Goal: Task Accomplishment & Management: Manage account settings

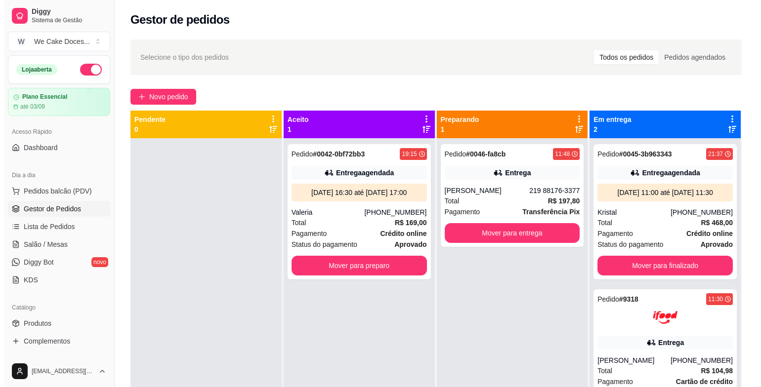
scroll to position [86, 0]
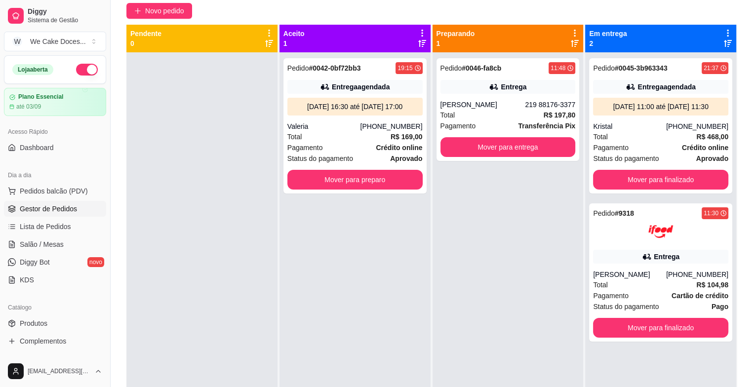
click at [497, 97] on div "Pedido # 0046-fa8cb 11:48 Entrega [PERSON_NAME] 219 88176-3377 Total R$ 197,80 …" at bounding box center [508, 109] width 143 height 103
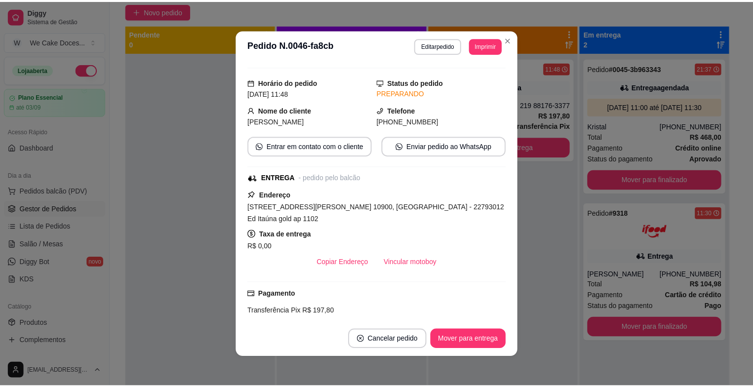
scroll to position [0, 0]
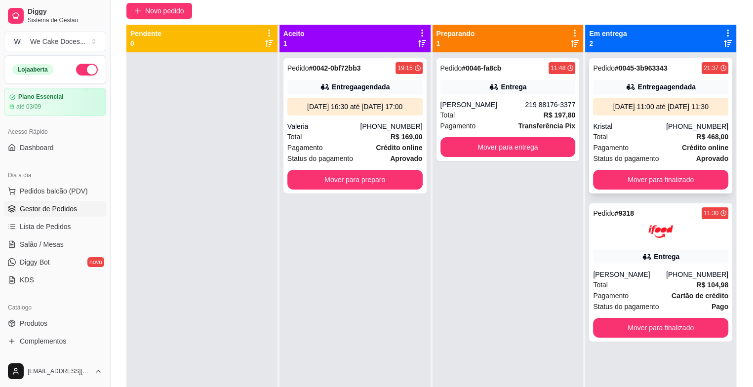
click at [628, 147] on div "Pagamento Crédito online" at bounding box center [660, 147] width 135 height 11
click at [671, 173] on button "Mover para finalizado" at bounding box center [660, 179] width 131 height 19
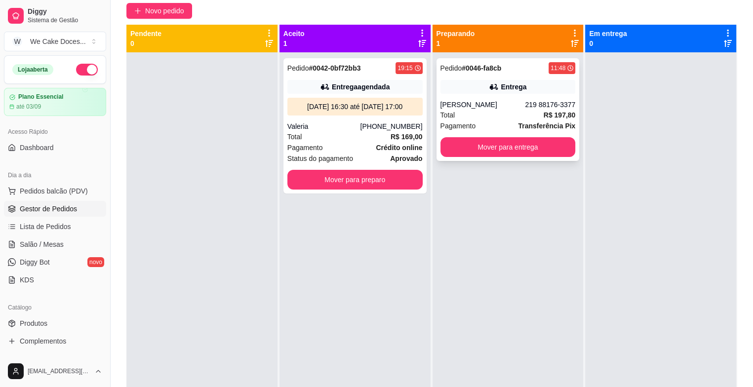
click at [488, 97] on div "Pedido # 0046-fa8cb 11:48 Entrega [PERSON_NAME] 219 88176-3377 Total R$ 197,80 …" at bounding box center [508, 109] width 143 height 103
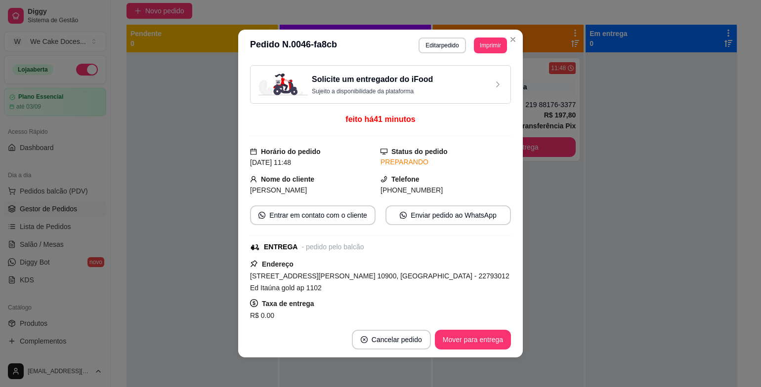
click at [446, 77] on div "Solicite um entregador do iFood Sujeito a disponibilidade da plataforma" at bounding box center [380, 85] width 244 height 22
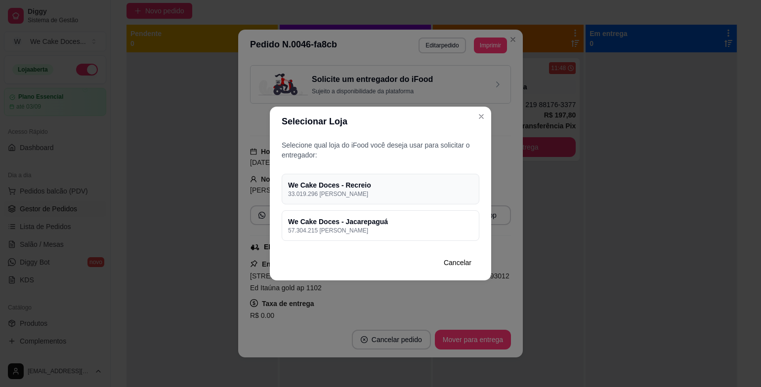
click at [423, 187] on h4 "We Cake Doces - Recreio" at bounding box center [380, 185] width 185 height 10
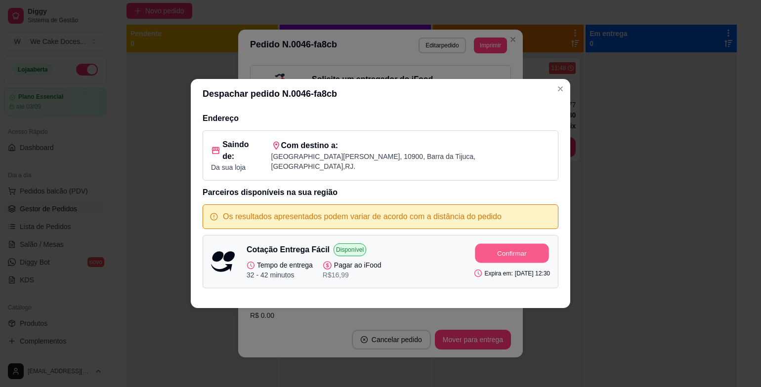
click at [498, 245] on button "Confirmar" at bounding box center [512, 253] width 74 height 19
click at [498, 245] on button "Confirmar" at bounding box center [512, 254] width 76 height 20
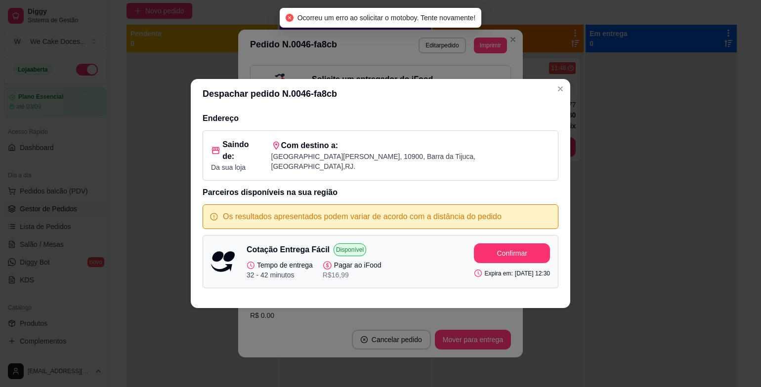
click at [684, 127] on div "Despachar pedido N. 0046-fa8cb Endereço Saindo de: Da sua loja Com destino a: […" at bounding box center [380, 193] width 761 height 387
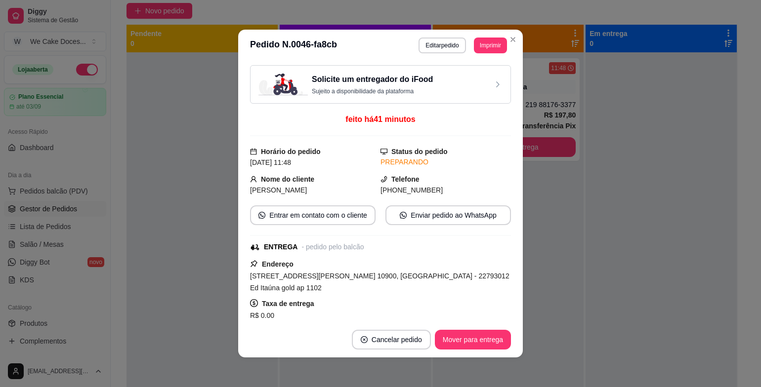
click at [507, 346] on footer "Cancelar pedido Mover para entrega" at bounding box center [380, 340] width 285 height 36
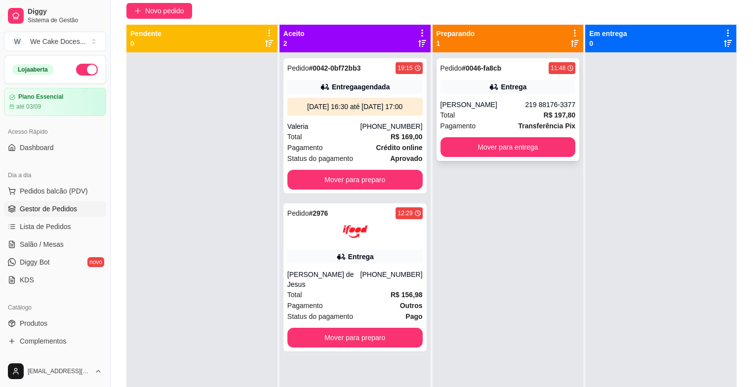
click at [492, 115] on div "Total R$ 197,80" at bounding box center [508, 115] width 135 height 11
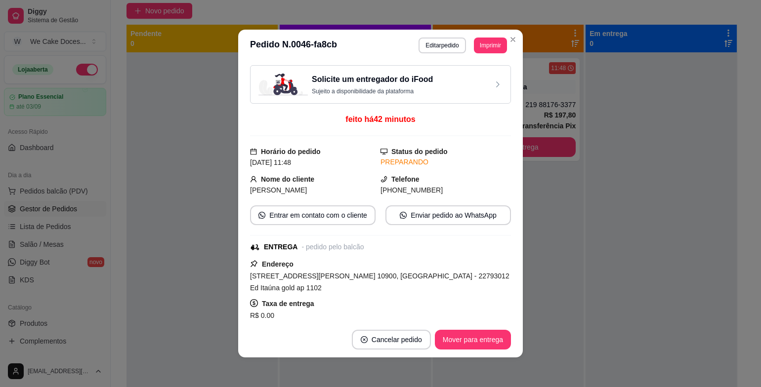
click at [480, 97] on div "Solicite um entregador do iFood Sujeito a disponibilidade da plataforma" at bounding box center [380, 84] width 261 height 39
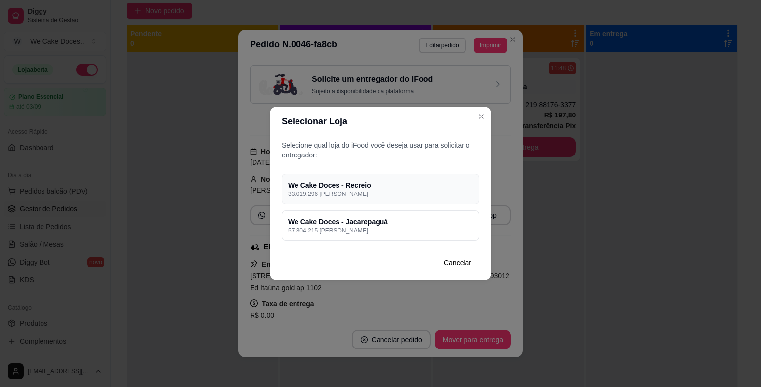
click at [405, 188] on h4 "We Cake Doces - Recreio" at bounding box center [380, 185] width 185 height 10
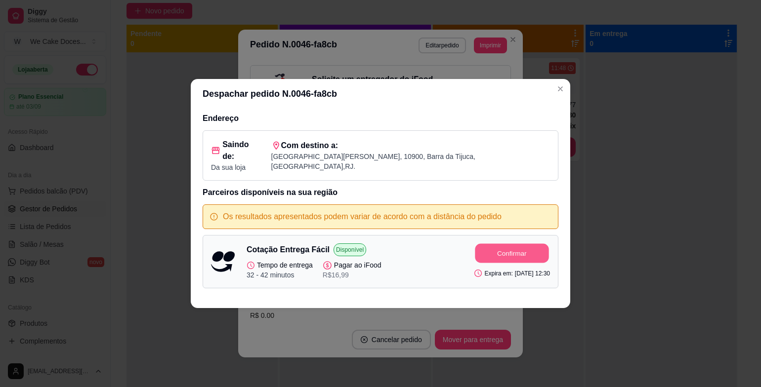
click at [497, 251] on button "Confirmar" at bounding box center [512, 253] width 74 height 19
click at [563, 93] on icon "Close" at bounding box center [560, 89] width 8 height 8
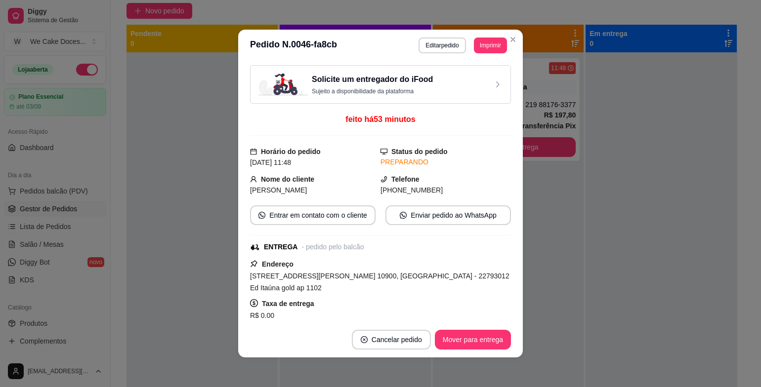
click at [424, 85] on div "Solicite um entregador do iFood Sujeito a disponibilidade da plataforma" at bounding box center [380, 85] width 244 height 22
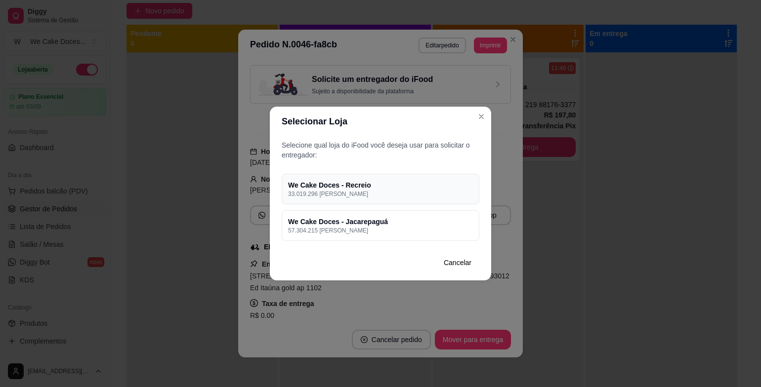
click at [427, 178] on div "We Cake Doces - Recreio 33.019.296 [PERSON_NAME]" at bounding box center [381, 189] width 198 height 31
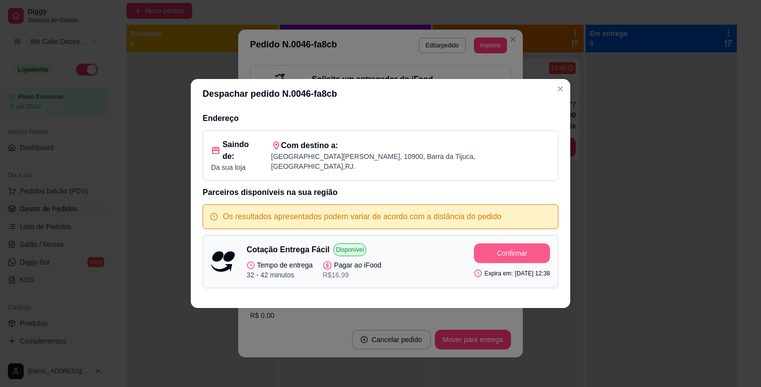
click at [497, 244] on button "Confirmar" at bounding box center [512, 254] width 76 height 20
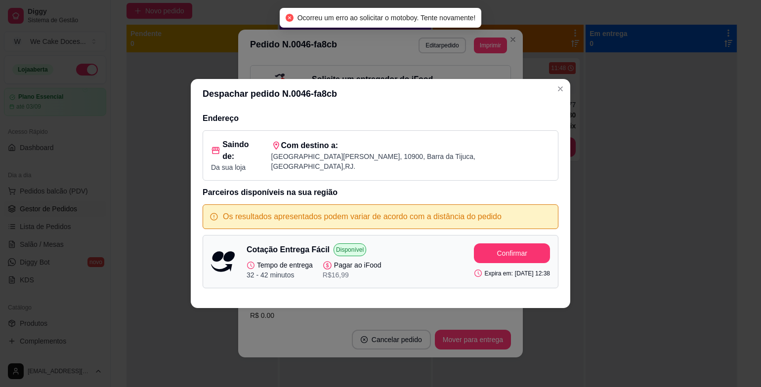
click at [584, 124] on div "Despachar pedido N. 0046-fa8cb Endereço Saindo de: Da sua loja Com destino a: […" at bounding box center [380, 193] width 761 height 387
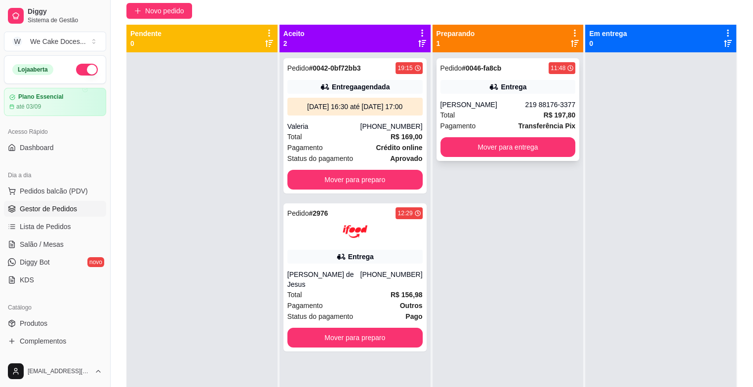
click at [466, 107] on div "[PERSON_NAME]" at bounding box center [483, 105] width 85 height 10
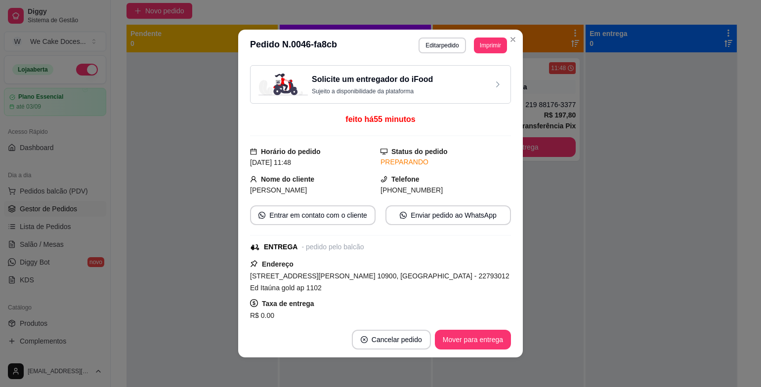
click at [452, 76] on div "Solicite um entregador do iFood Sujeito a disponibilidade da plataforma" at bounding box center [380, 85] width 244 height 22
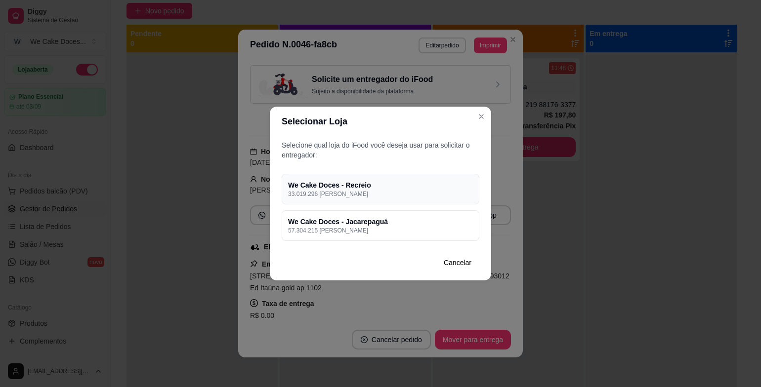
click at [440, 193] on p "33.019.296 [PERSON_NAME]" at bounding box center [380, 194] width 185 height 8
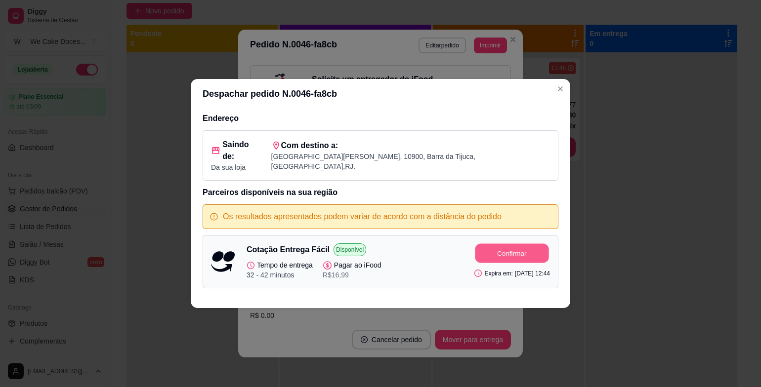
click at [482, 244] on button "Confirmar" at bounding box center [512, 253] width 74 height 19
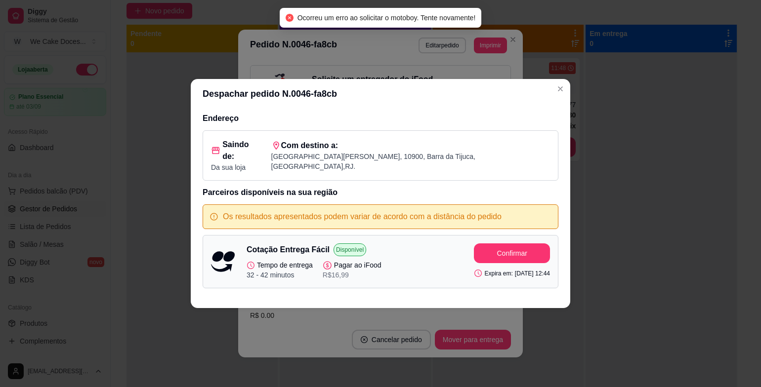
click at [573, 142] on div "Despachar pedido N. 0046-fa8cb Endereço Saindo de: Da sua loja Com destino a: […" at bounding box center [380, 193] width 761 height 387
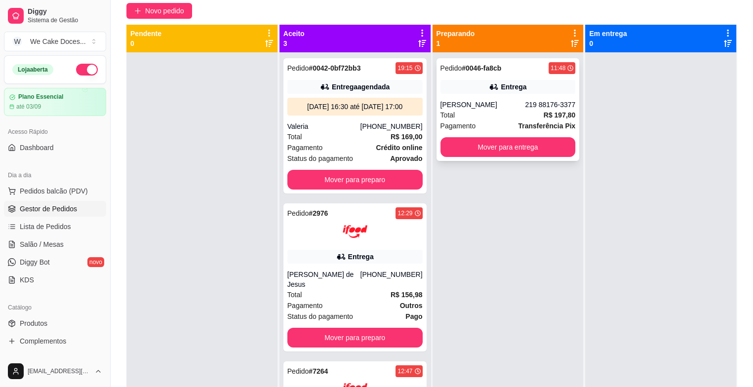
click at [484, 95] on div "Pedido # 0046-fa8cb 11:48 Entrega [PERSON_NAME] 219 88176-3377 Total R$ 197,80 …" at bounding box center [508, 109] width 143 height 103
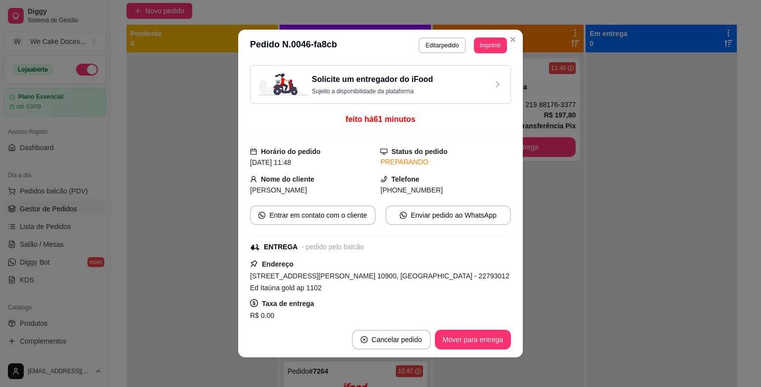
click at [467, 71] on div "Solicite um entregador do iFood Sujeito a disponibilidade da plataforma" at bounding box center [380, 84] width 261 height 39
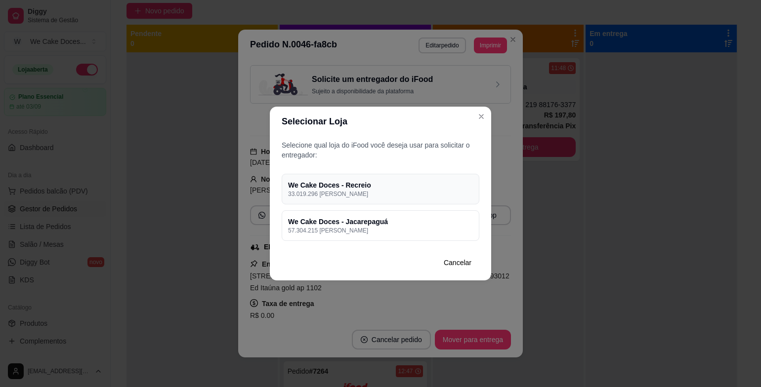
click at [419, 194] on p "33.019.296 [PERSON_NAME]" at bounding box center [380, 194] width 185 height 8
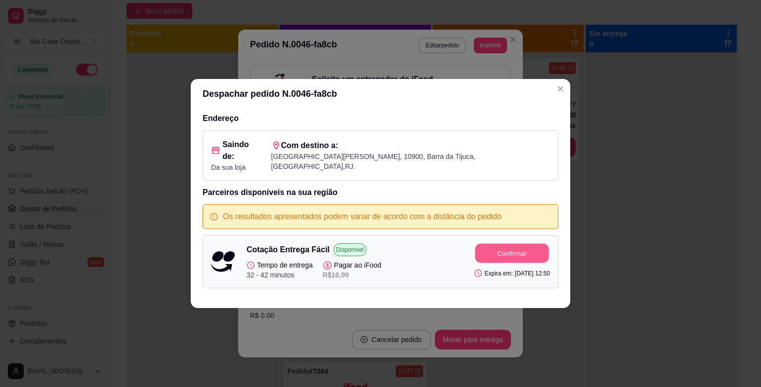
click at [485, 245] on button "Confirmar" at bounding box center [512, 253] width 74 height 19
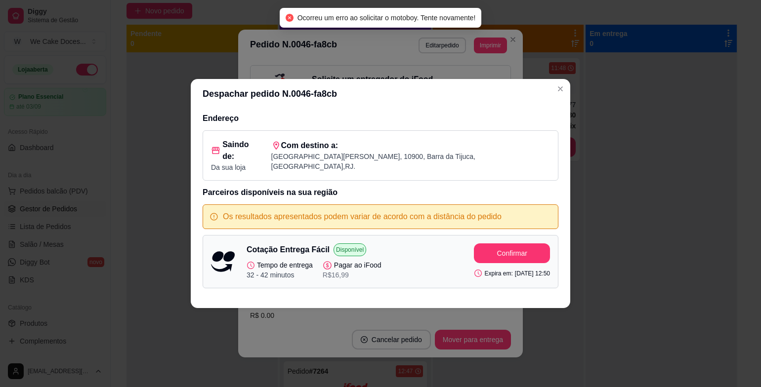
click at [650, 263] on div "Despachar pedido N. 0046-fa8cb Endereço Saindo de: Da sua loja Com destino a: […" at bounding box center [380, 193] width 761 height 387
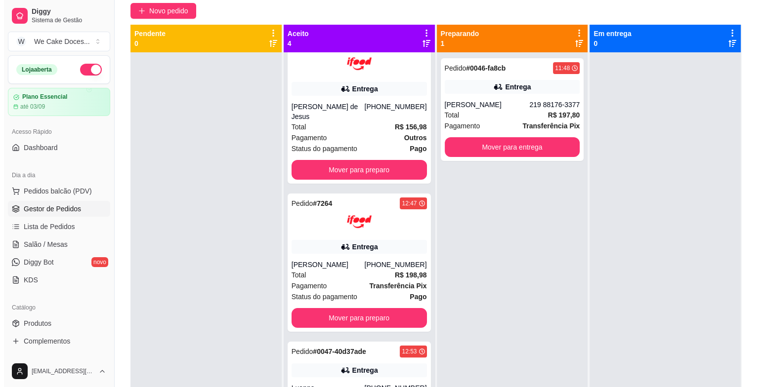
scroll to position [198, 0]
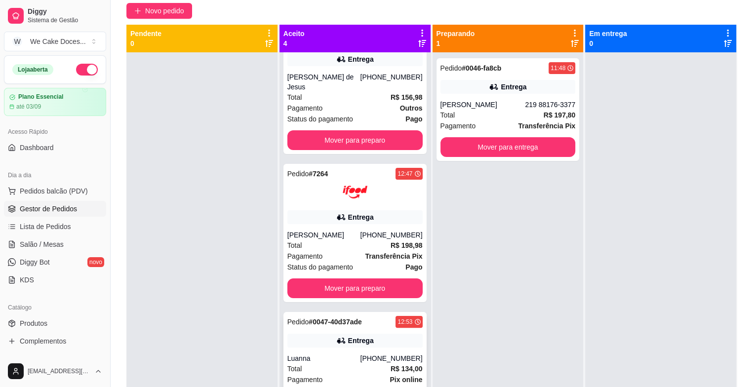
click at [344, 357] on div "Luanna" at bounding box center [324, 359] width 73 height 10
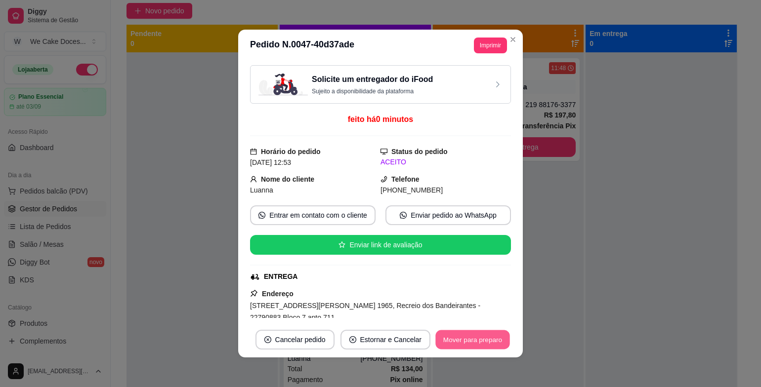
click at [467, 334] on button "Mover para preparo" at bounding box center [472, 340] width 74 height 19
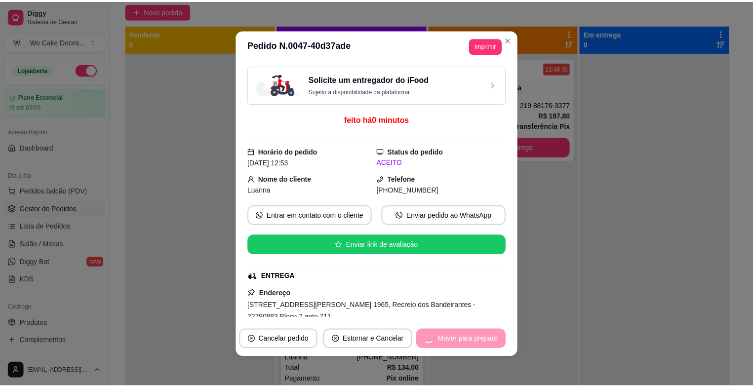
scroll to position [74, 0]
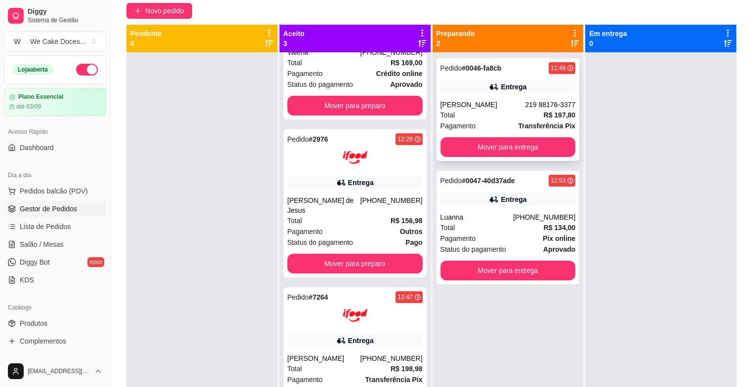
click at [495, 77] on div "Pedido # 0046-fa8cb 11:48 Entrega [PERSON_NAME] 219 88176-3377 Total R$ 197,80 …" at bounding box center [508, 109] width 143 height 103
click at [505, 94] on div "Pedido # 0046-fa8cb 11:48 Entrega [PERSON_NAME] 219 88176-3377 Total R$ 197,80 …" at bounding box center [508, 109] width 143 height 103
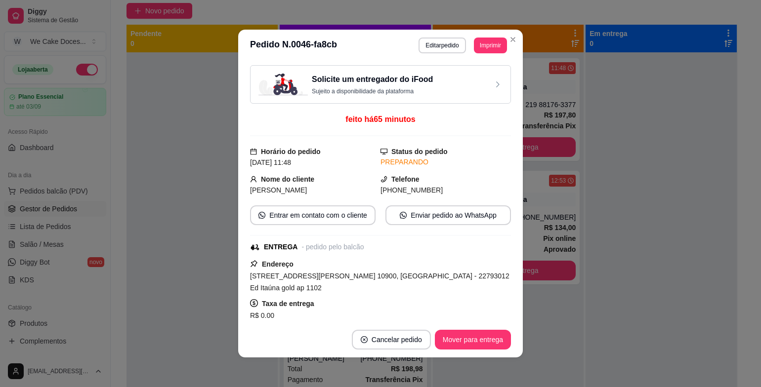
click at [443, 79] on div "Solicite um entregador do iFood Sujeito a disponibilidade da plataforma" at bounding box center [380, 85] width 244 height 22
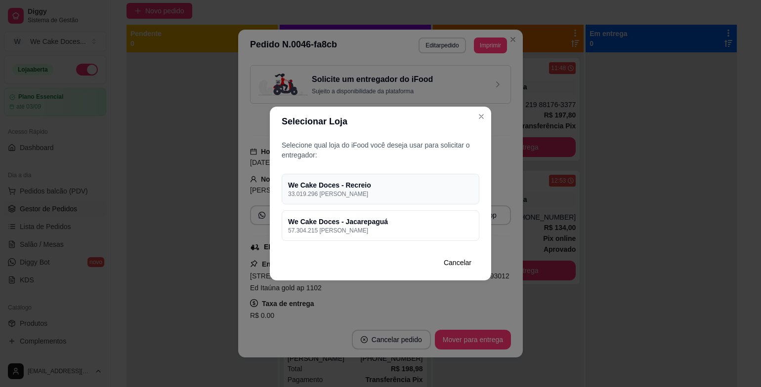
click at [387, 187] on h4 "We Cake Doces - Recreio" at bounding box center [380, 185] width 185 height 10
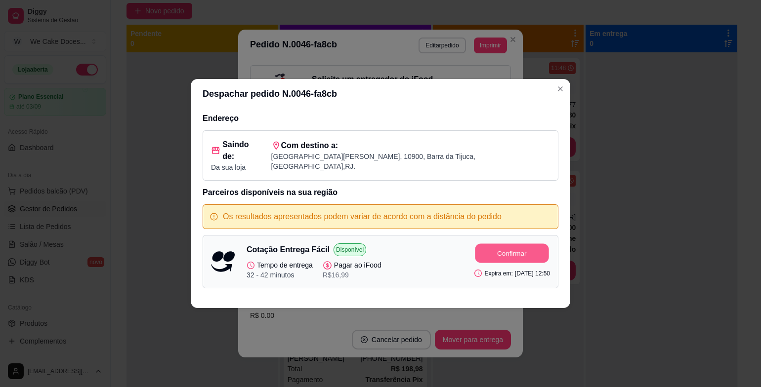
click at [486, 246] on button "Confirmar" at bounding box center [512, 253] width 74 height 19
click at [486, 246] on button "Confirmar" at bounding box center [512, 254] width 76 height 20
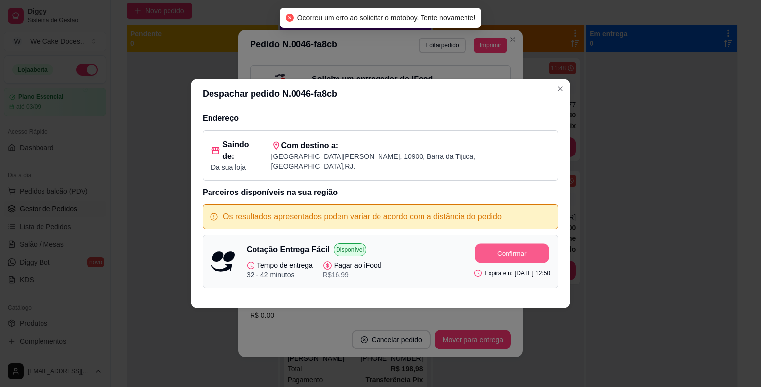
click at [514, 249] on button "Confirmar" at bounding box center [512, 253] width 74 height 19
click at [514, 249] on div "Confirmar Expira em: [DATE] 12:50" at bounding box center [512, 262] width 76 height 37
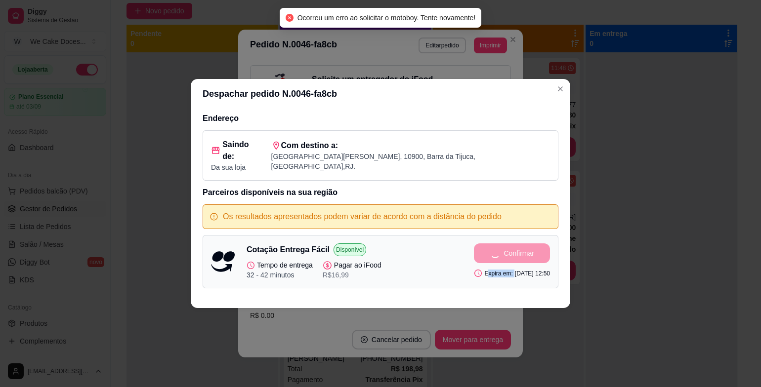
click at [514, 249] on div "Confirmar Expira em: [DATE] 12:50" at bounding box center [512, 262] width 76 height 37
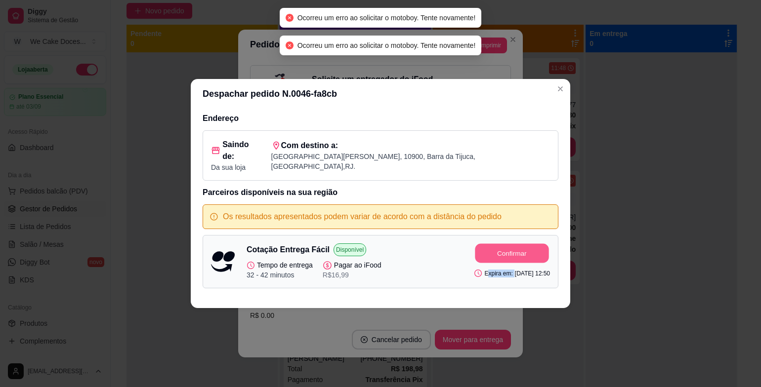
click at [514, 249] on button "Confirmar" at bounding box center [512, 253] width 74 height 19
click at [514, 249] on div "Confirmar Expira em: [DATE] 12:50" at bounding box center [512, 262] width 76 height 37
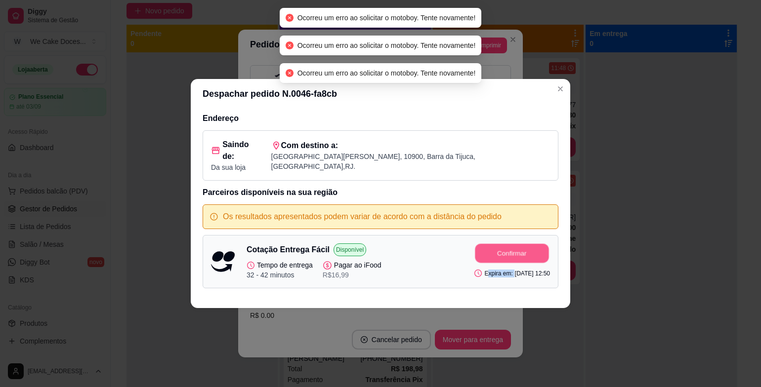
click at [514, 249] on button "Confirmar" at bounding box center [512, 253] width 74 height 19
click at [514, 249] on div "Confirmar Expira em: [DATE] 12:50" at bounding box center [512, 262] width 76 height 37
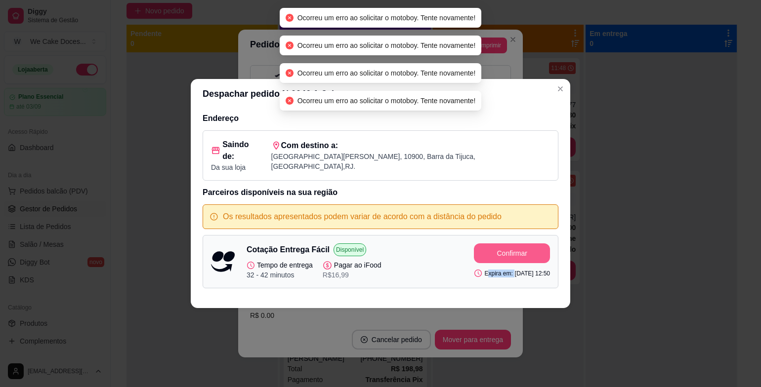
click at [514, 249] on button "Confirmar" at bounding box center [512, 254] width 76 height 20
click at [514, 249] on div "Confirmar Expira em: [DATE] 12:50" at bounding box center [512, 262] width 76 height 37
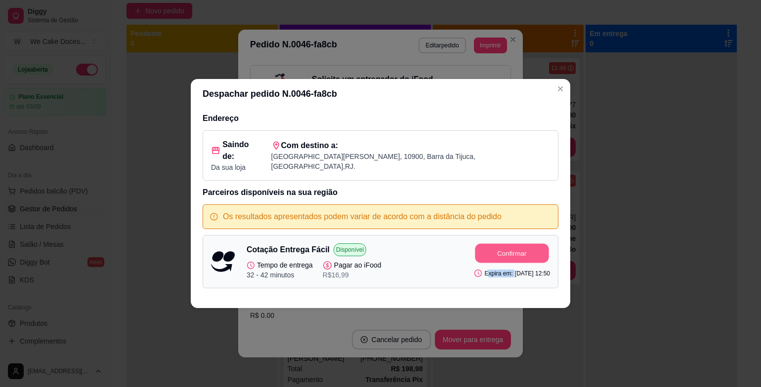
click at [514, 249] on button "Confirmar" at bounding box center [512, 253] width 74 height 19
click at [514, 249] on div "Confirmar Expira em: [DATE] 12:50" at bounding box center [512, 262] width 76 height 37
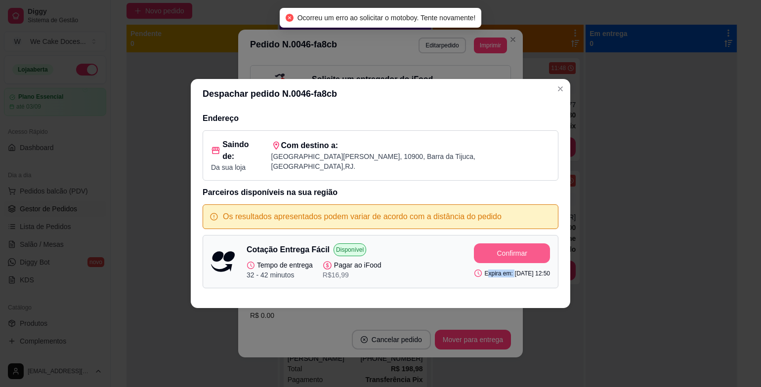
click at [514, 249] on div "Confirmar Expira em: [DATE] 12:50" at bounding box center [512, 262] width 76 height 37
click at [514, 249] on button "Confirmar" at bounding box center [512, 253] width 74 height 19
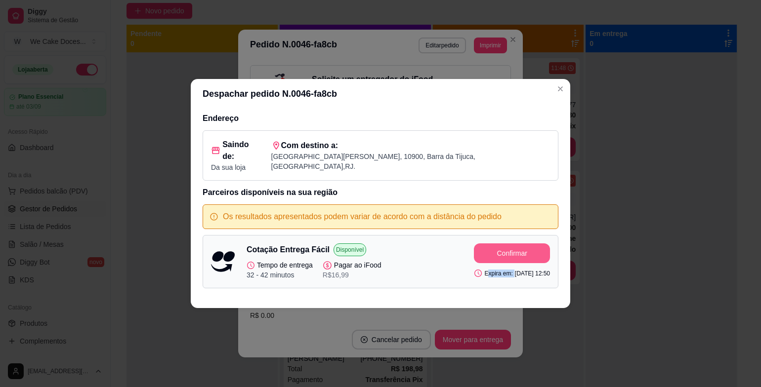
click at [514, 249] on button "Confirmar" at bounding box center [512, 254] width 76 height 20
click at [514, 249] on div "Confirmar Expira em: [DATE] 12:50" at bounding box center [512, 262] width 76 height 37
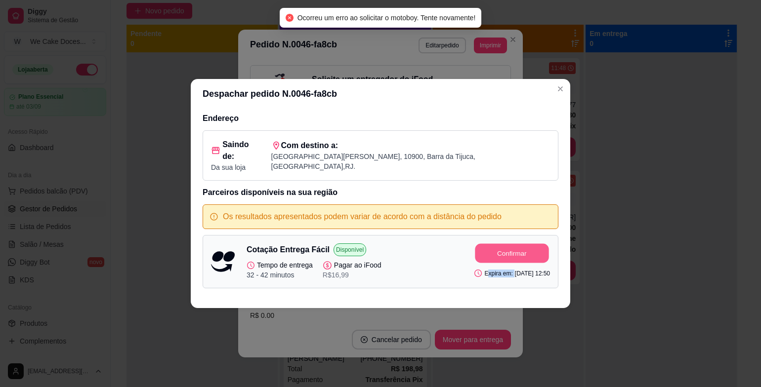
click at [514, 249] on button "Confirmar" at bounding box center [512, 253] width 74 height 19
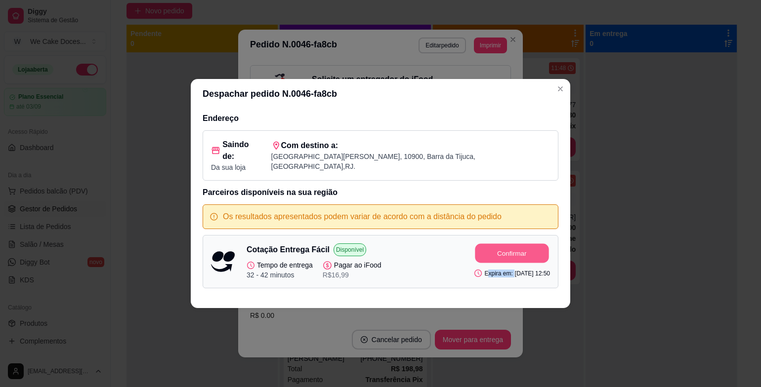
click at [514, 249] on button "Confirmar" at bounding box center [512, 253] width 74 height 19
click at [514, 249] on div "Confirmar Expira em: [DATE] 12:50" at bounding box center [512, 262] width 76 height 37
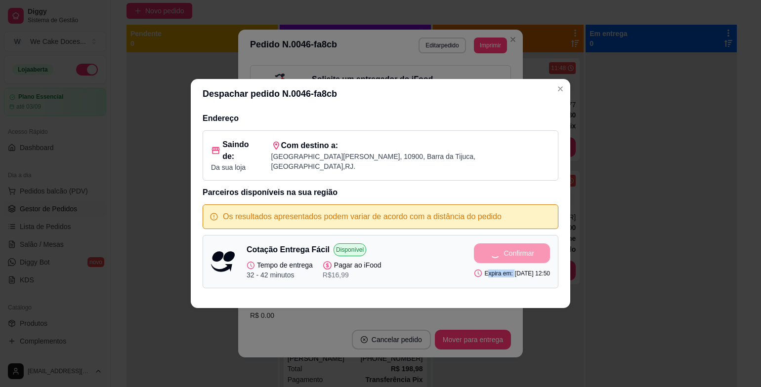
click at [514, 249] on div "Confirmar Expira em: [DATE] 12:50" at bounding box center [512, 262] width 76 height 37
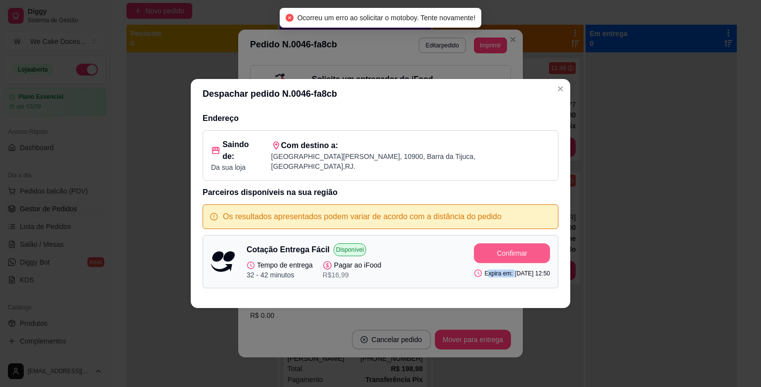
click at [514, 249] on button "Confirmar" at bounding box center [512, 254] width 76 height 20
click at [514, 249] on div "Confirmar Expira em: [DATE] 12:50" at bounding box center [512, 262] width 76 height 37
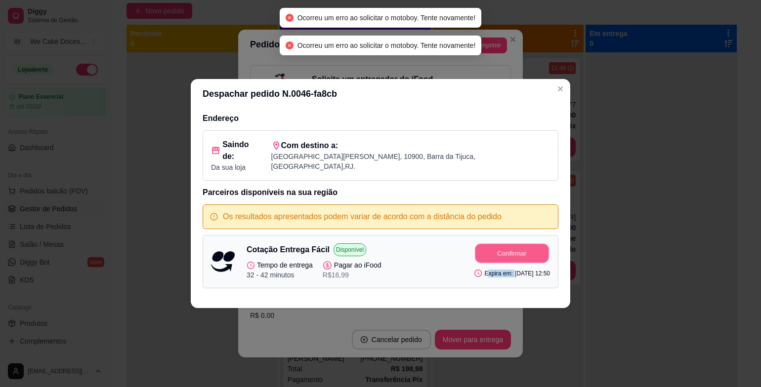
click at [514, 249] on button "Confirmar" at bounding box center [512, 253] width 74 height 19
click at [514, 249] on div "Confirmar Expira em: [DATE] 12:50" at bounding box center [512, 262] width 76 height 37
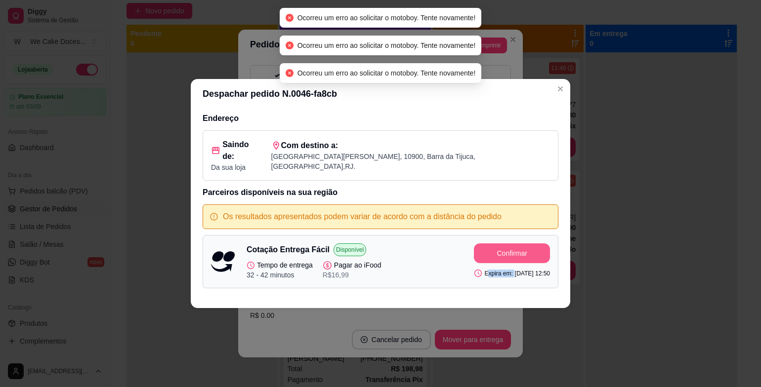
click at [514, 249] on button "Confirmar" at bounding box center [512, 254] width 76 height 20
click at [514, 249] on div "Confirmar Expira em: [DATE] 12:50" at bounding box center [512, 262] width 76 height 37
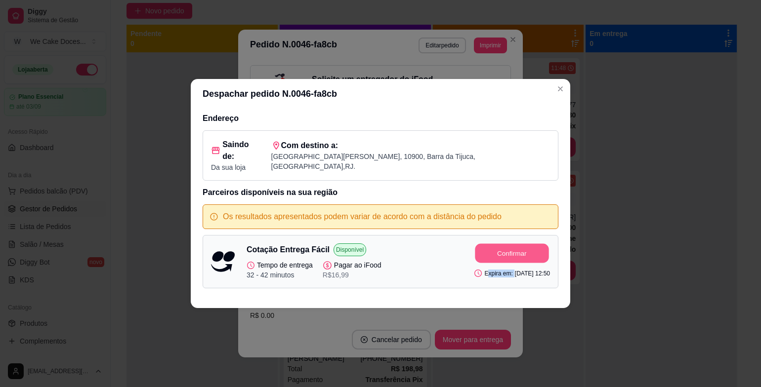
click at [514, 249] on button "Confirmar" at bounding box center [512, 253] width 74 height 19
click at [514, 249] on div "Confirmar Expira em: [DATE] 12:50" at bounding box center [512, 262] width 76 height 37
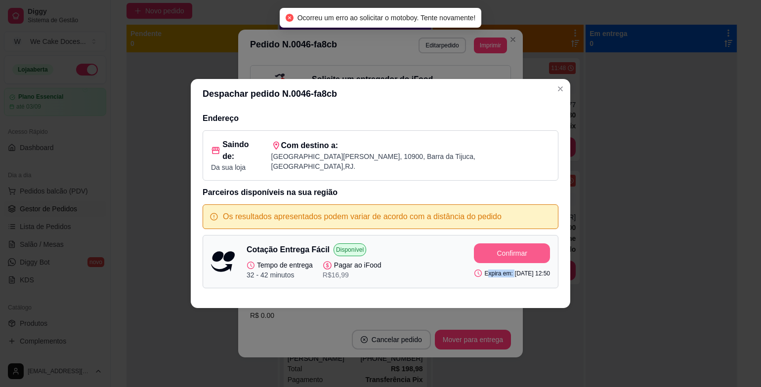
click at [514, 249] on button "Confirmar" at bounding box center [512, 254] width 76 height 20
click at [514, 249] on div "Confirmar Expira em: [DATE] 12:50" at bounding box center [512, 262] width 76 height 37
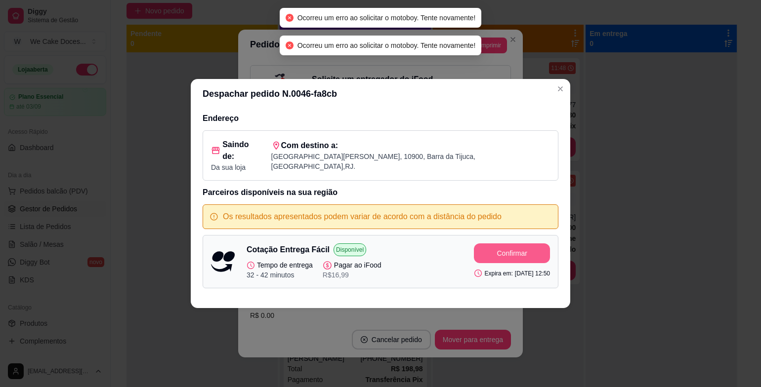
click at [514, 249] on button "Confirmar" at bounding box center [512, 254] width 76 height 20
click at [514, 249] on div "Confirmar Expira em: [DATE] 12:50" at bounding box center [512, 262] width 76 height 37
click at [514, 249] on button "Confirmar" at bounding box center [512, 254] width 76 height 20
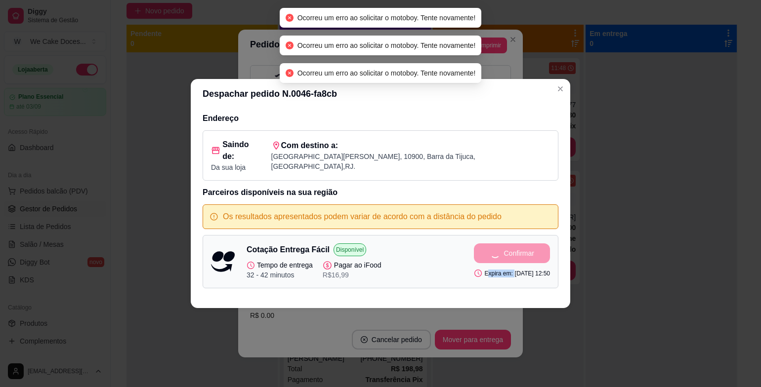
click at [514, 249] on div "Confirmar Expira em: [DATE] 12:50" at bounding box center [512, 262] width 76 height 37
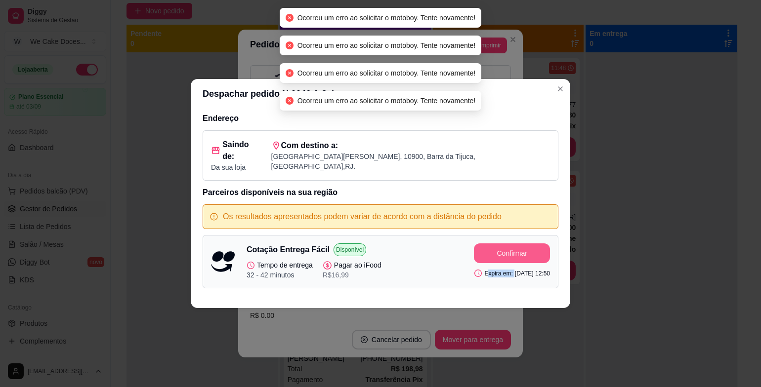
click at [514, 249] on button "Confirmar" at bounding box center [512, 254] width 76 height 20
click at [514, 249] on div "Confirmar Expira em: [DATE] 12:50" at bounding box center [512, 262] width 76 height 37
click at [514, 249] on button "Confirmar" at bounding box center [512, 254] width 76 height 20
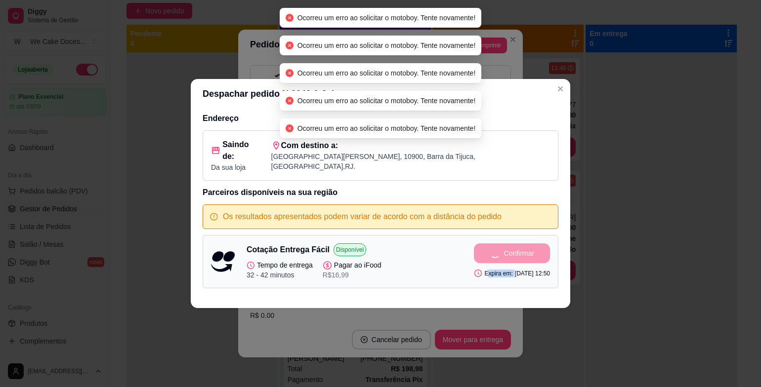
click at [514, 249] on div "Confirmar Expira em: [DATE] 12:50" at bounding box center [512, 262] width 76 height 37
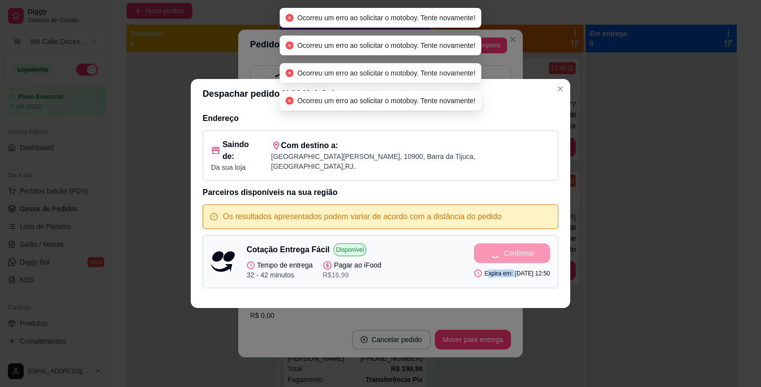
click at [514, 249] on div "Confirmar Expira em: [DATE] 12:50" at bounding box center [512, 262] width 76 height 37
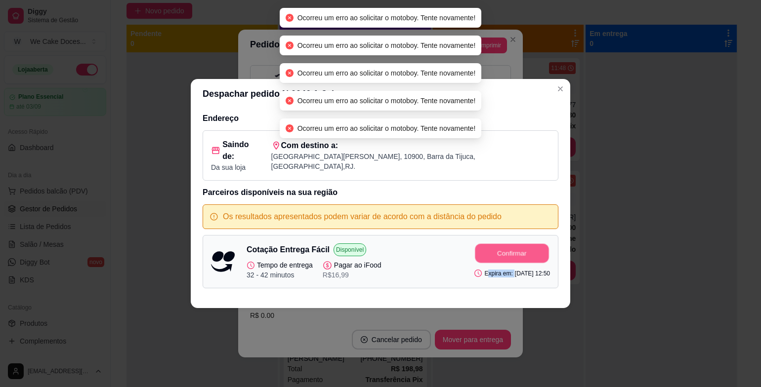
click at [514, 249] on button "Confirmar" at bounding box center [512, 253] width 74 height 19
click at [514, 249] on div "Confirmar Expira em: [DATE] 12:50" at bounding box center [512, 262] width 76 height 37
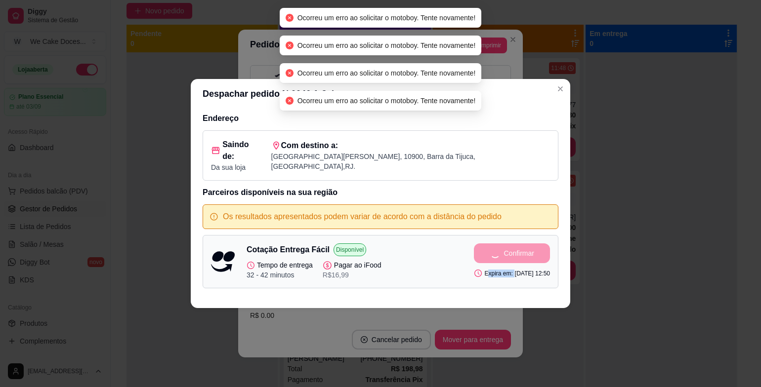
click at [514, 249] on div "Confirmar Expira em: [DATE] 12:50" at bounding box center [512, 262] width 76 height 37
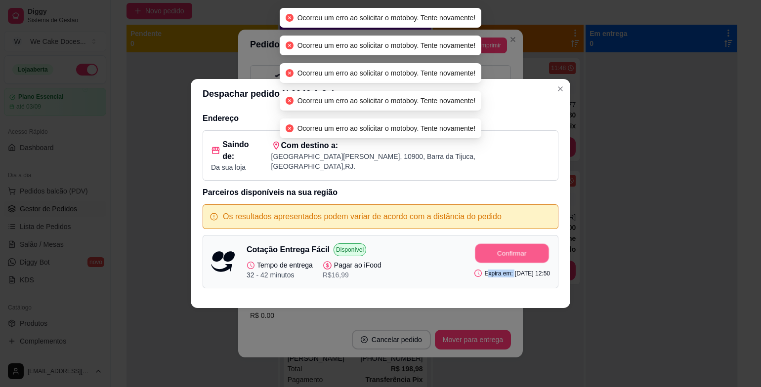
click at [514, 249] on button "Confirmar" at bounding box center [512, 253] width 74 height 19
click at [514, 249] on div "Confirmar Expira em: [DATE] 12:50" at bounding box center [512, 262] width 76 height 37
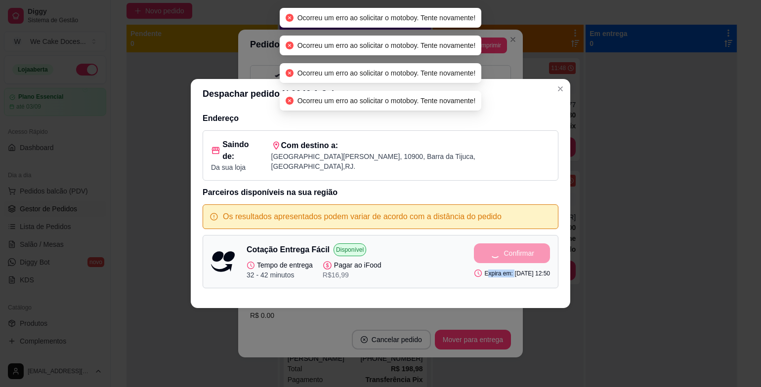
click at [514, 249] on button "Confirmar" at bounding box center [512, 254] width 76 height 20
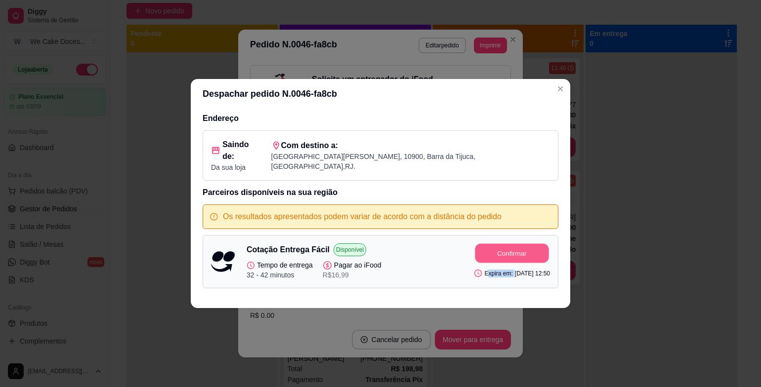
click at [514, 249] on button "Confirmar" at bounding box center [512, 253] width 74 height 19
click at [514, 249] on div "Confirmar Expira em: [DATE] 12:50" at bounding box center [512, 262] width 76 height 37
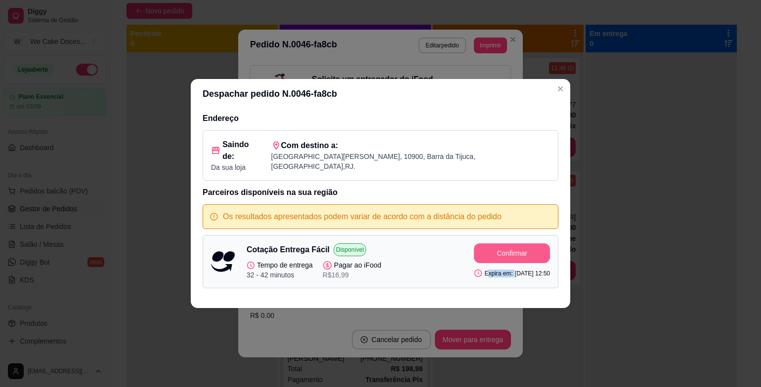
click at [488, 251] on button "Confirmar" at bounding box center [512, 254] width 76 height 20
click at [488, 251] on div "Confirmar Expira em: [DATE] 12:50" at bounding box center [512, 262] width 76 height 37
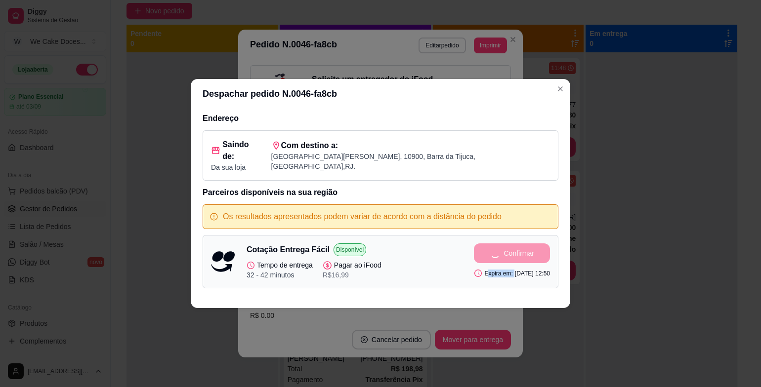
click at [488, 251] on button "Confirmar" at bounding box center [512, 254] width 76 height 20
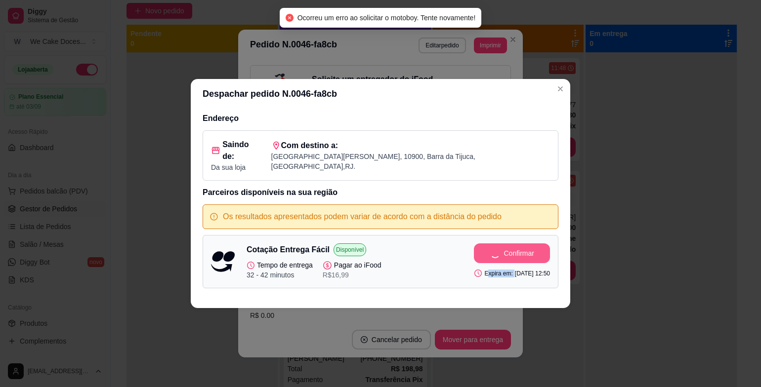
click at [488, 251] on div "Confirmar Expira em: [DATE] 12:50" at bounding box center [512, 262] width 76 height 37
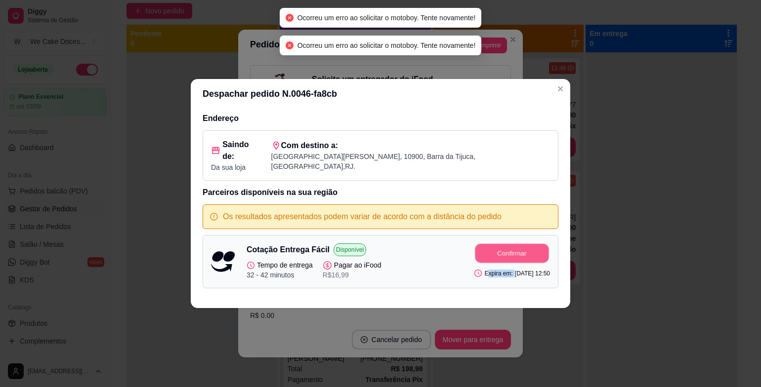
click at [488, 251] on button "Confirmar" at bounding box center [512, 253] width 74 height 19
click at [488, 251] on div "Confirmar Expira em: [DATE] 12:50" at bounding box center [512, 262] width 76 height 37
click at [488, 251] on button "Confirmar" at bounding box center [512, 254] width 76 height 20
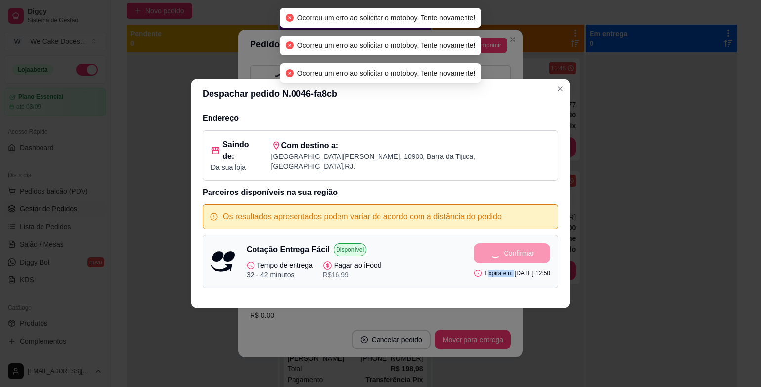
click at [488, 251] on div "Confirmar Expira em: [DATE] 12:50" at bounding box center [512, 262] width 76 height 37
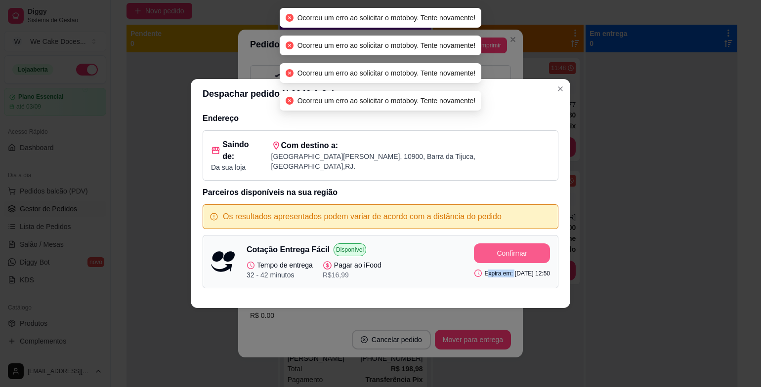
click at [488, 251] on button "Confirmar" at bounding box center [512, 254] width 76 height 20
click at [488, 251] on div "Confirmar Expira em: [DATE] 12:50" at bounding box center [512, 262] width 76 height 37
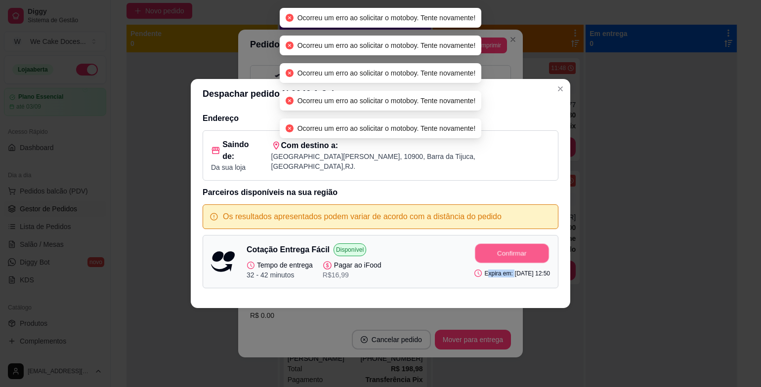
click at [488, 251] on button "Confirmar" at bounding box center [512, 253] width 74 height 19
click at [488, 251] on div "Confirmar Expira em: [DATE] 12:50" at bounding box center [512, 262] width 76 height 37
click at [488, 251] on button "Confirmar" at bounding box center [512, 254] width 76 height 20
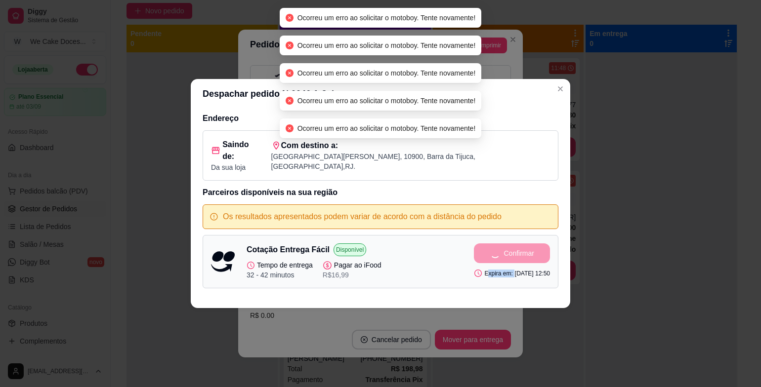
click at [488, 251] on div "Confirmar Expira em: [DATE] 12:50" at bounding box center [512, 262] width 76 height 37
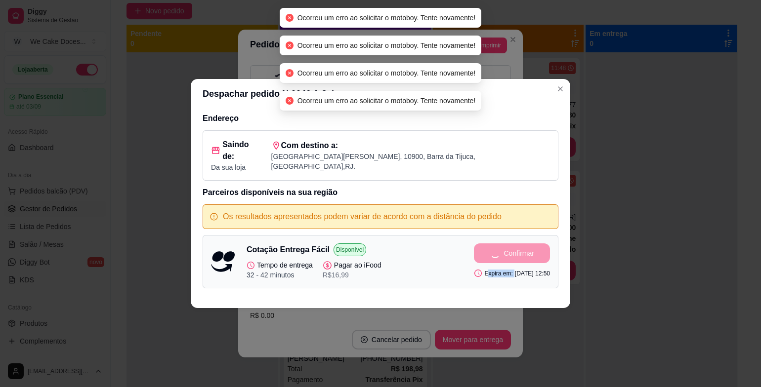
click at [488, 251] on div "Confirmar Expira em: [DATE] 12:50" at bounding box center [512, 262] width 76 height 37
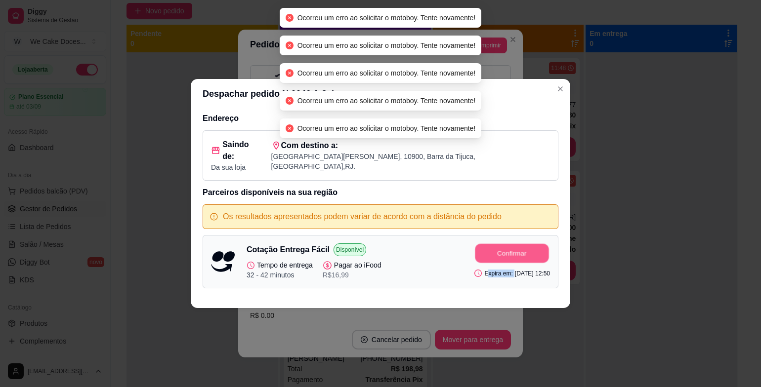
click at [488, 251] on button "Confirmar" at bounding box center [512, 253] width 74 height 19
click at [488, 251] on div "Confirmar Expira em: [DATE] 12:50" at bounding box center [512, 262] width 76 height 37
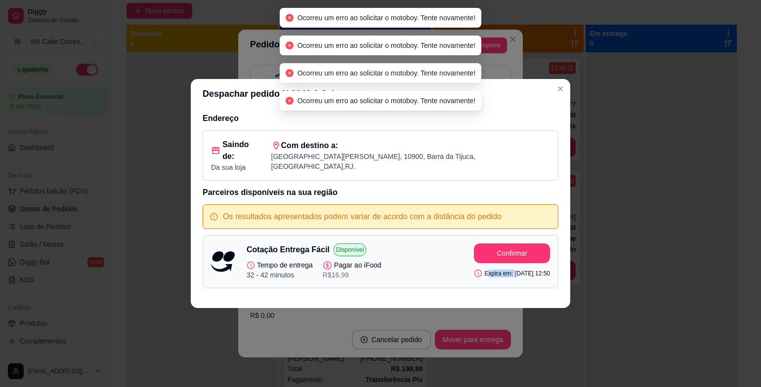
click at [488, 251] on button "Confirmar" at bounding box center [512, 254] width 76 height 20
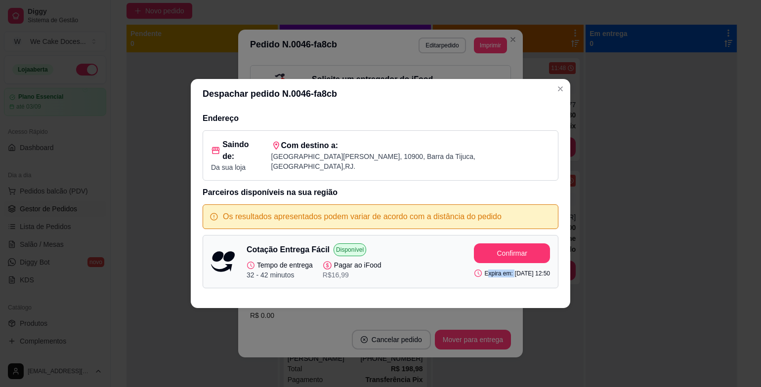
click at [611, 265] on div "Despachar pedido N. 0046-fa8cb Endereço Saindo de: Da sua loja Com destino a: […" at bounding box center [380, 193] width 761 height 387
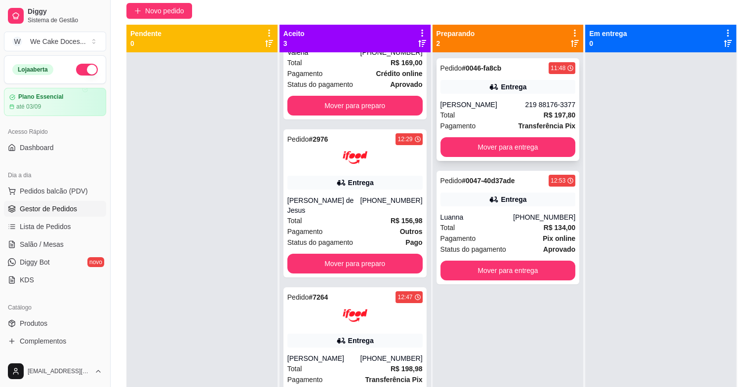
click at [492, 108] on div "[PERSON_NAME]" at bounding box center [483, 105] width 85 height 10
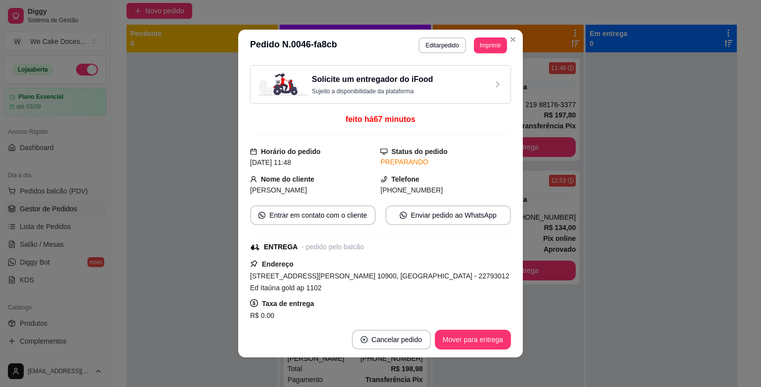
click at [477, 83] on div "Solicite um entregador do iFood Sujeito a disponibilidade da plataforma" at bounding box center [380, 85] width 244 height 22
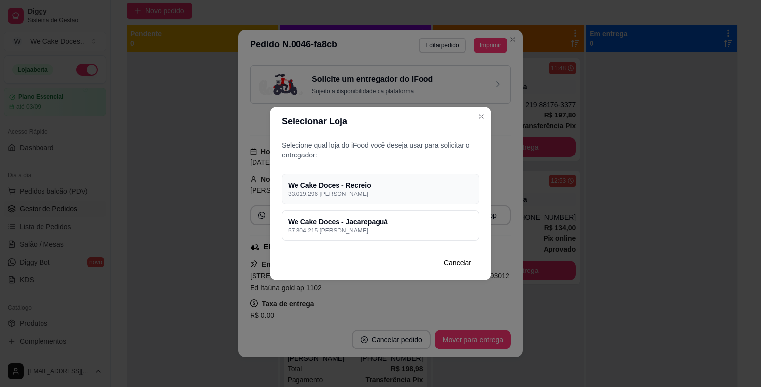
click at [431, 185] on h4 "We Cake Doces - Recreio" at bounding box center [380, 185] width 185 height 10
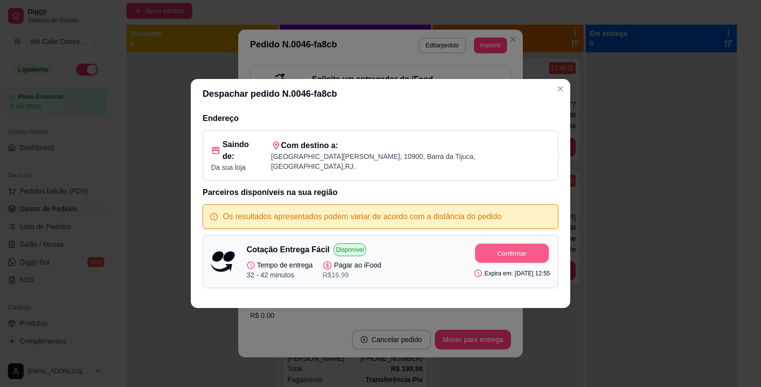
click at [518, 244] on button "Confirmar" at bounding box center [512, 253] width 74 height 19
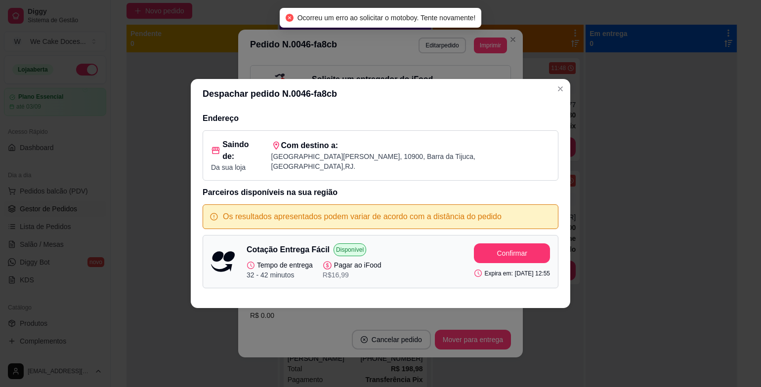
click at [749, 171] on div "Despachar pedido N. 0046-fa8cb Endereço Saindo de: Da sua loja Com destino a: […" at bounding box center [380, 193] width 761 height 387
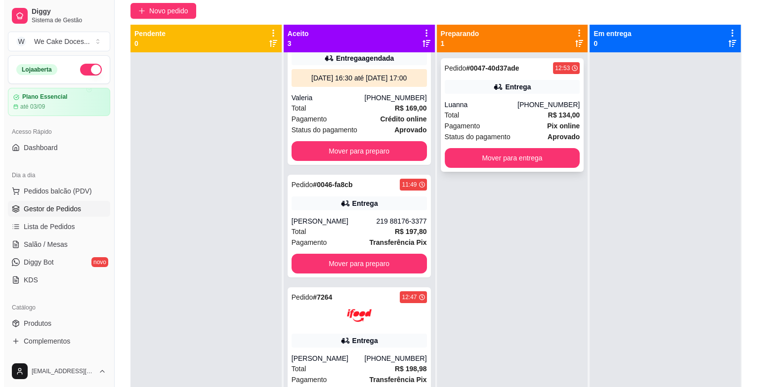
scroll to position [0, 0]
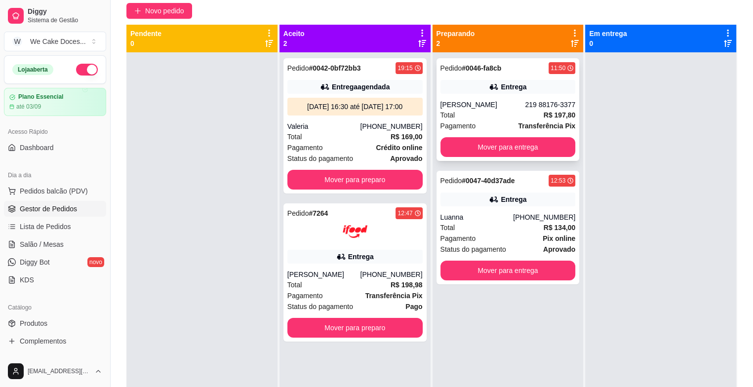
click at [496, 103] on div "[PERSON_NAME]" at bounding box center [483, 105] width 85 height 10
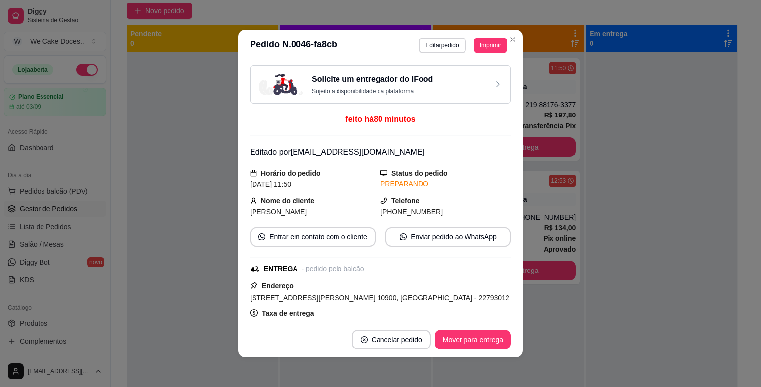
click at [457, 79] on div "Solicite um entregador do iFood Sujeito a disponibilidade da plataforma" at bounding box center [380, 85] width 244 height 22
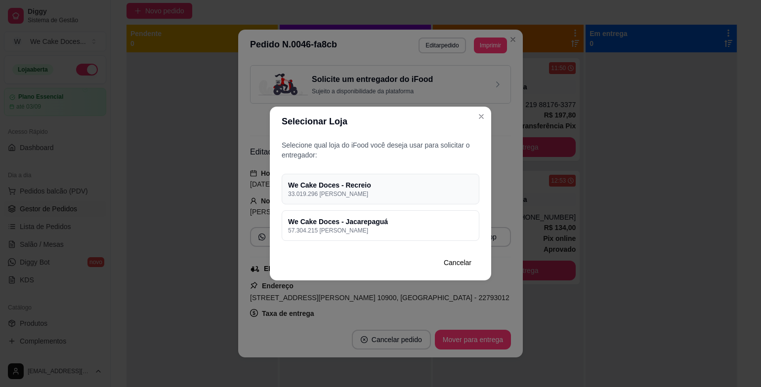
click at [435, 193] on p "33.019.296 [PERSON_NAME]" at bounding box center [380, 194] width 185 height 8
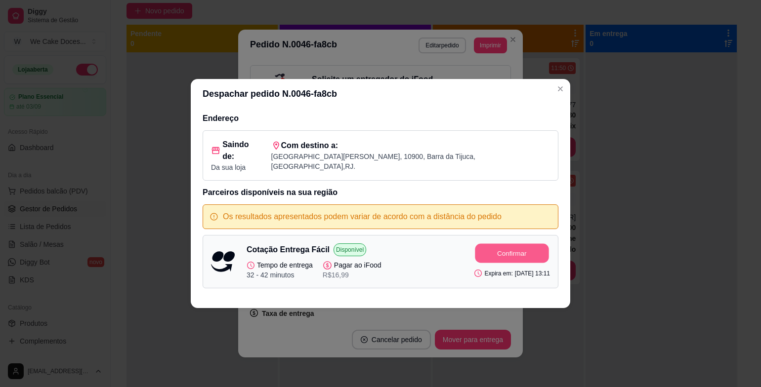
click at [484, 251] on button "Confirmar" at bounding box center [512, 253] width 74 height 19
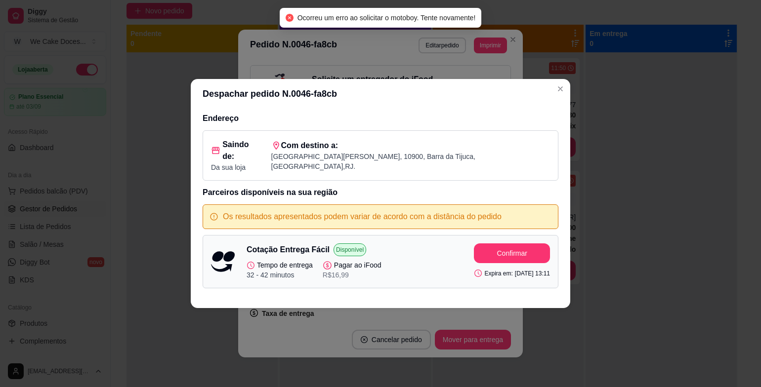
click at [618, 117] on div "Despachar pedido N. 0046-fa8cb Endereço Saindo de: Da sua loja Com destino a: […" at bounding box center [380, 193] width 761 height 387
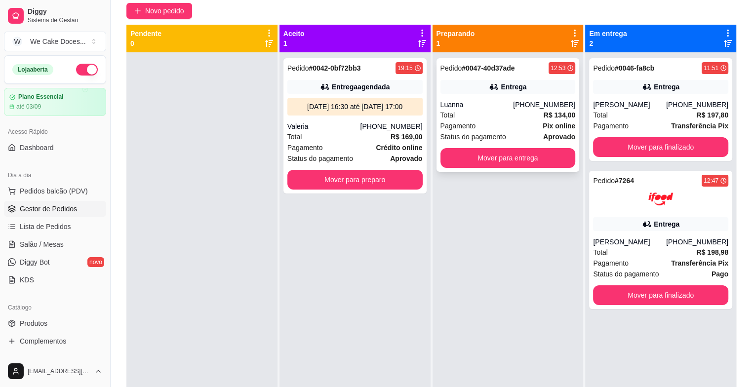
click at [504, 121] on div "Pagamento Pix online" at bounding box center [508, 126] width 135 height 11
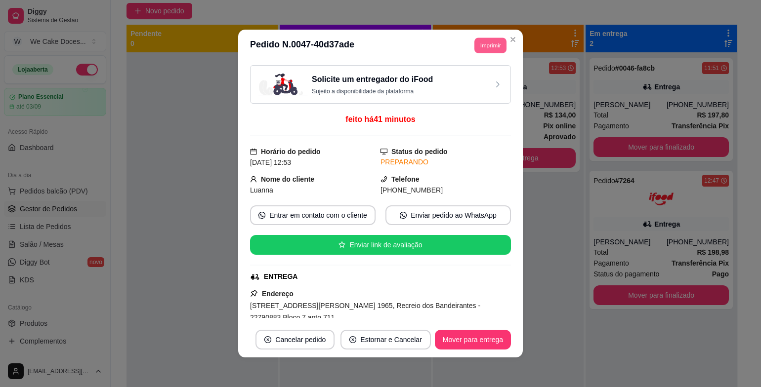
click at [476, 43] on button "Imprimir" at bounding box center [490, 45] width 32 height 15
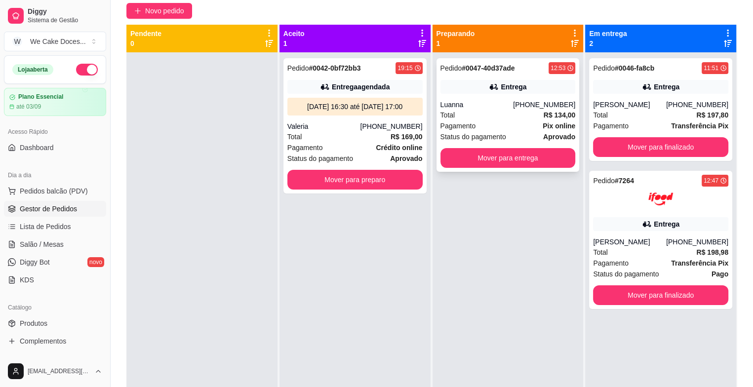
click at [499, 115] on div "Total R$ 134,00" at bounding box center [508, 115] width 135 height 11
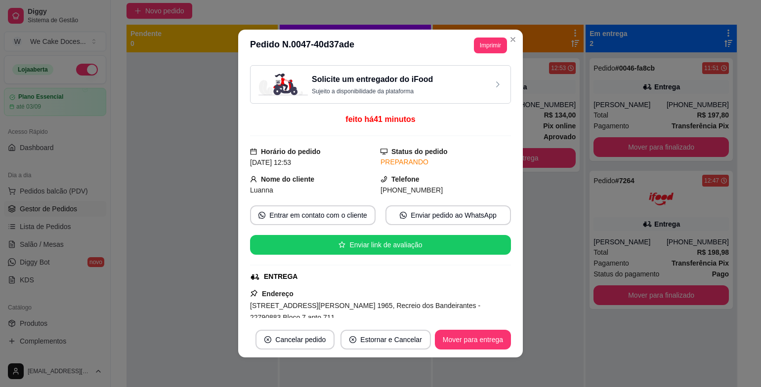
click at [436, 90] on div "Solicite um entregador do iFood Sujeito a disponibilidade da plataforma" at bounding box center [380, 85] width 244 height 22
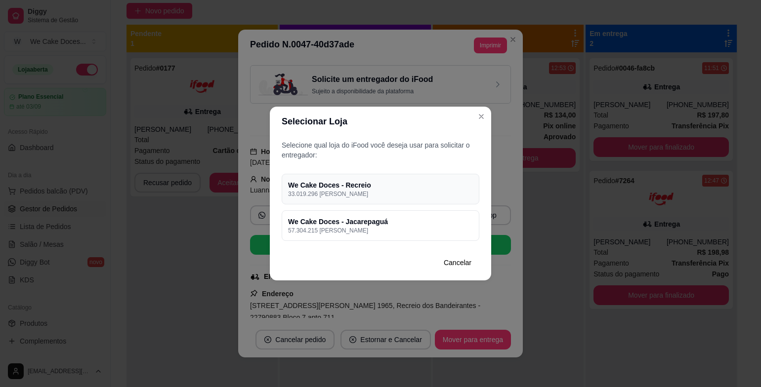
click at [421, 181] on h4 "We Cake Doces - Recreio" at bounding box center [380, 185] width 185 height 10
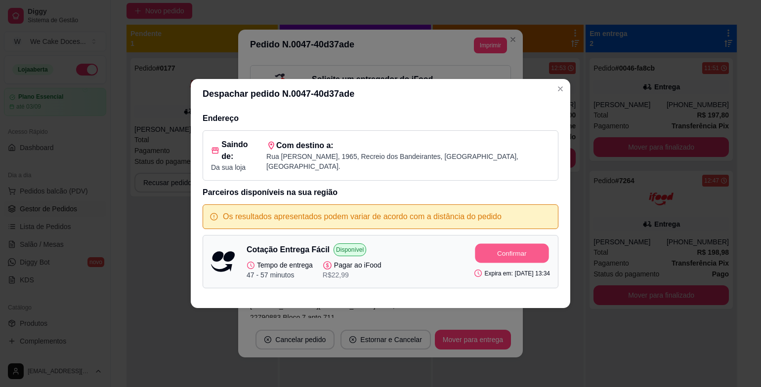
click at [492, 250] on button "Confirmar" at bounding box center [512, 253] width 74 height 19
